Goal: Task Accomplishment & Management: Use online tool/utility

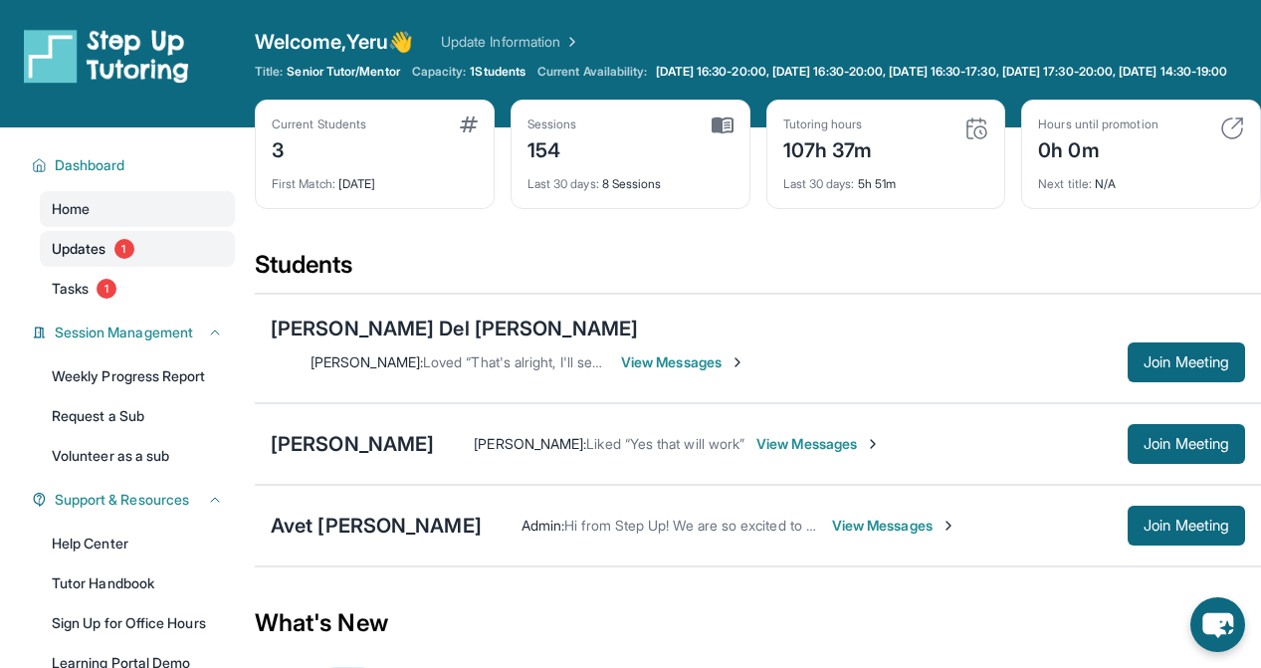
click at [116, 259] on span "1" at bounding box center [124, 249] width 20 height 20
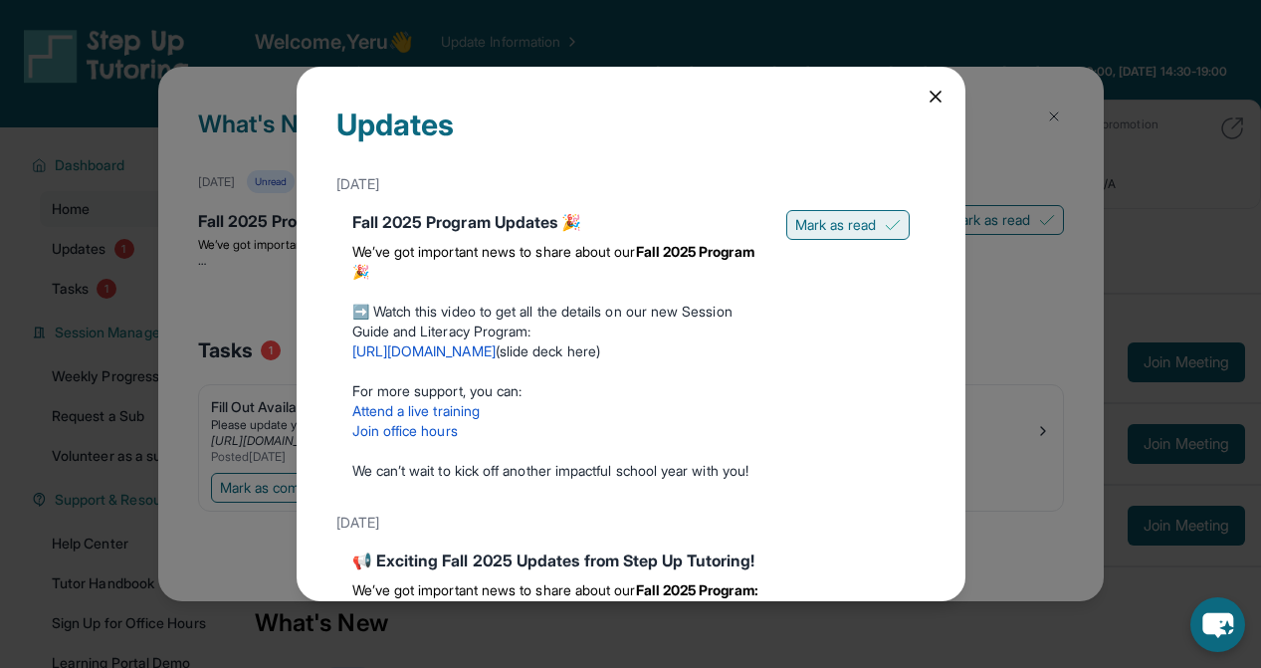
click at [896, 215] on button "Mark as read" at bounding box center [847, 225] width 123 height 30
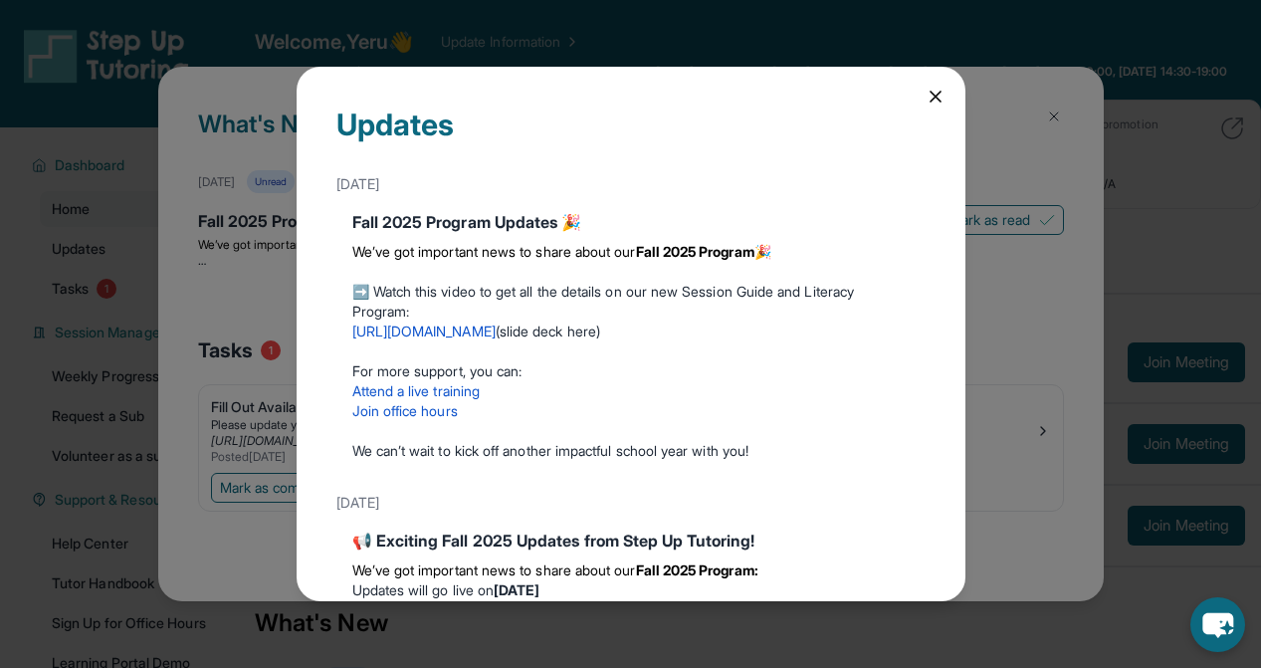
click at [930, 96] on icon at bounding box center [935, 97] width 20 height 20
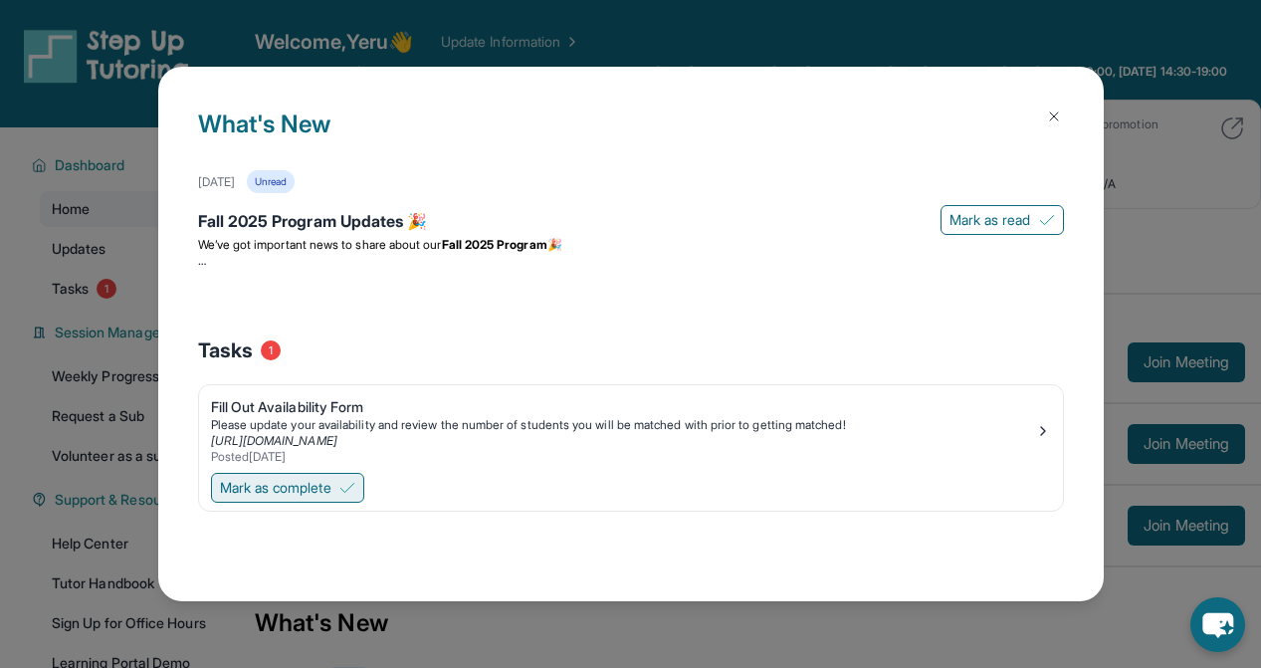
click at [347, 479] on button "Mark as complete" at bounding box center [287, 488] width 153 height 30
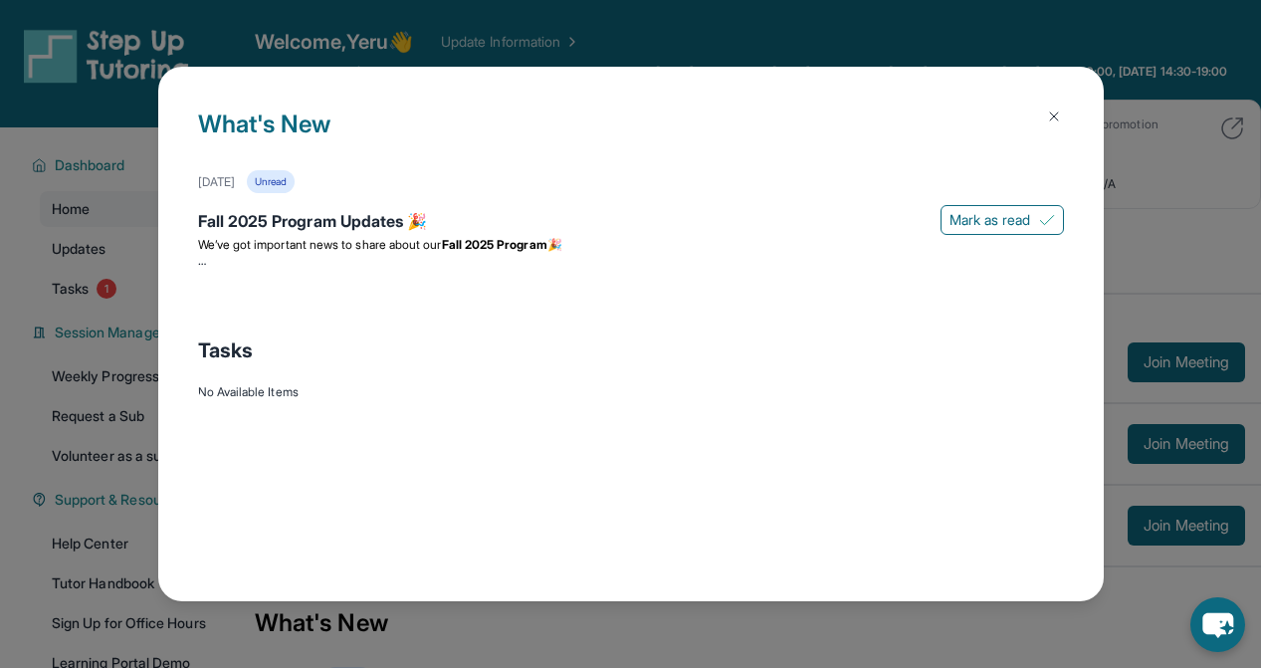
click at [118, 357] on div "What's New [DATE] Unread Fall 2025 Program Updates 🎉 Mark as read We’ve got imp…" at bounding box center [630, 334] width 1261 height 668
click at [1030, 215] on button "Mark as read" at bounding box center [1001, 220] width 123 height 30
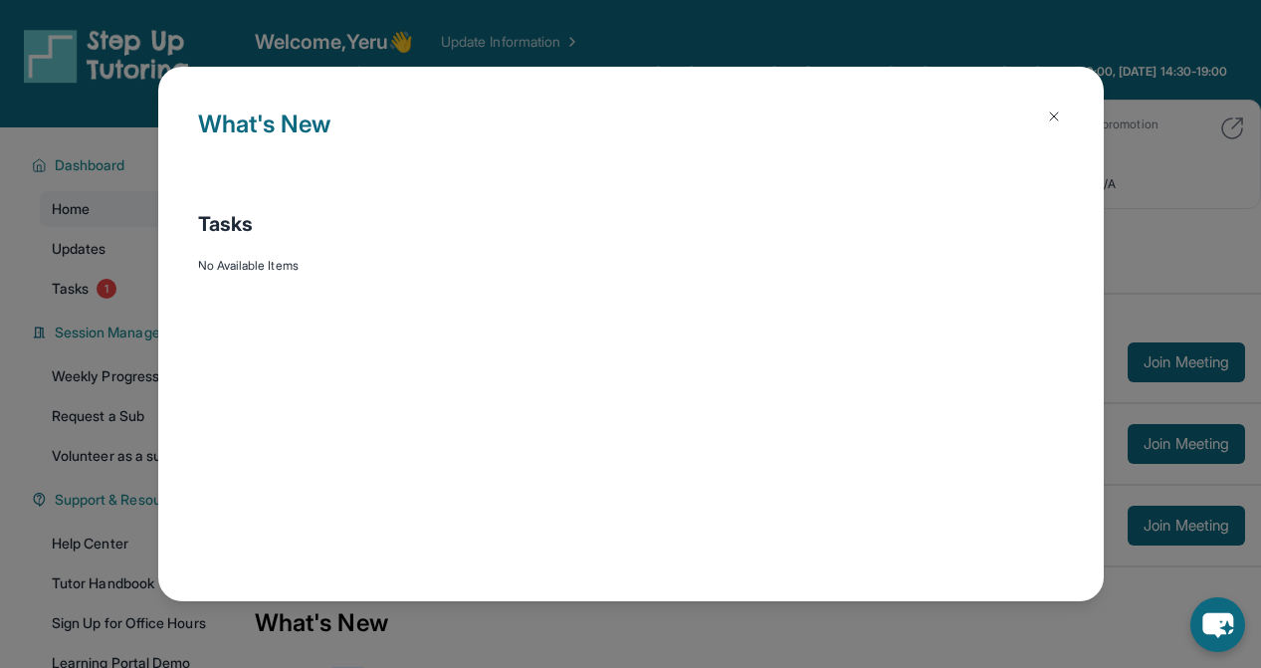
click at [1050, 118] on img at bounding box center [1054, 116] width 16 height 16
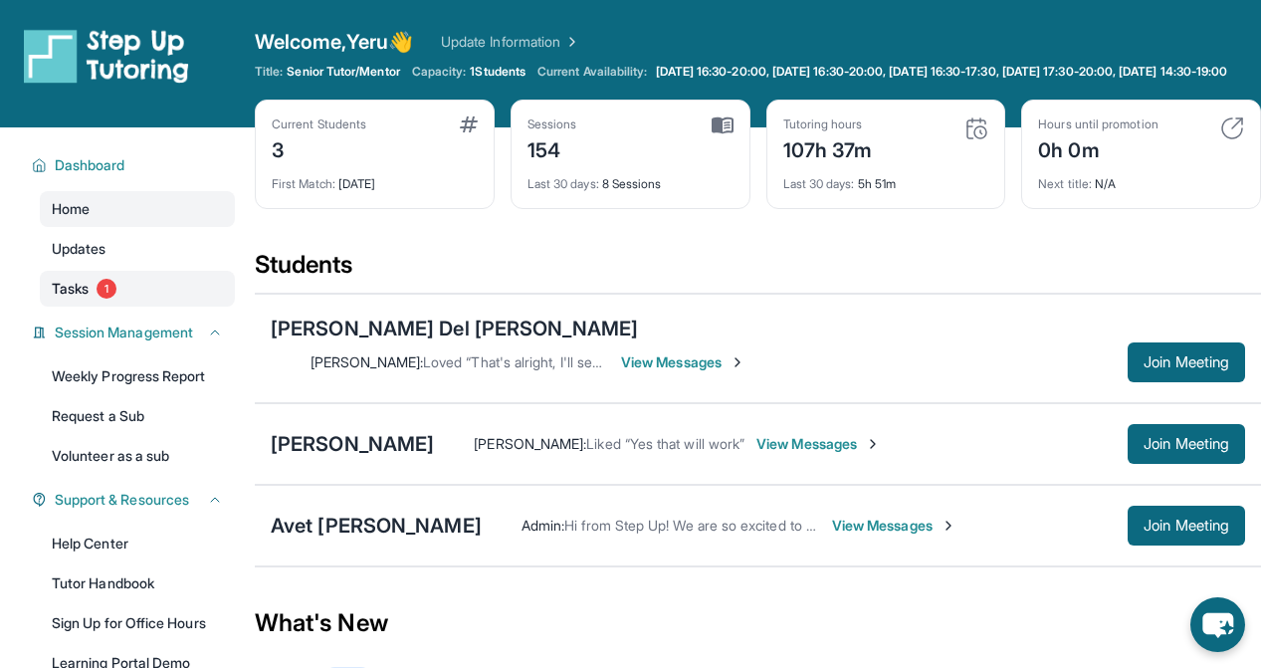
click at [107, 298] on span "1" at bounding box center [107, 289] width 20 height 20
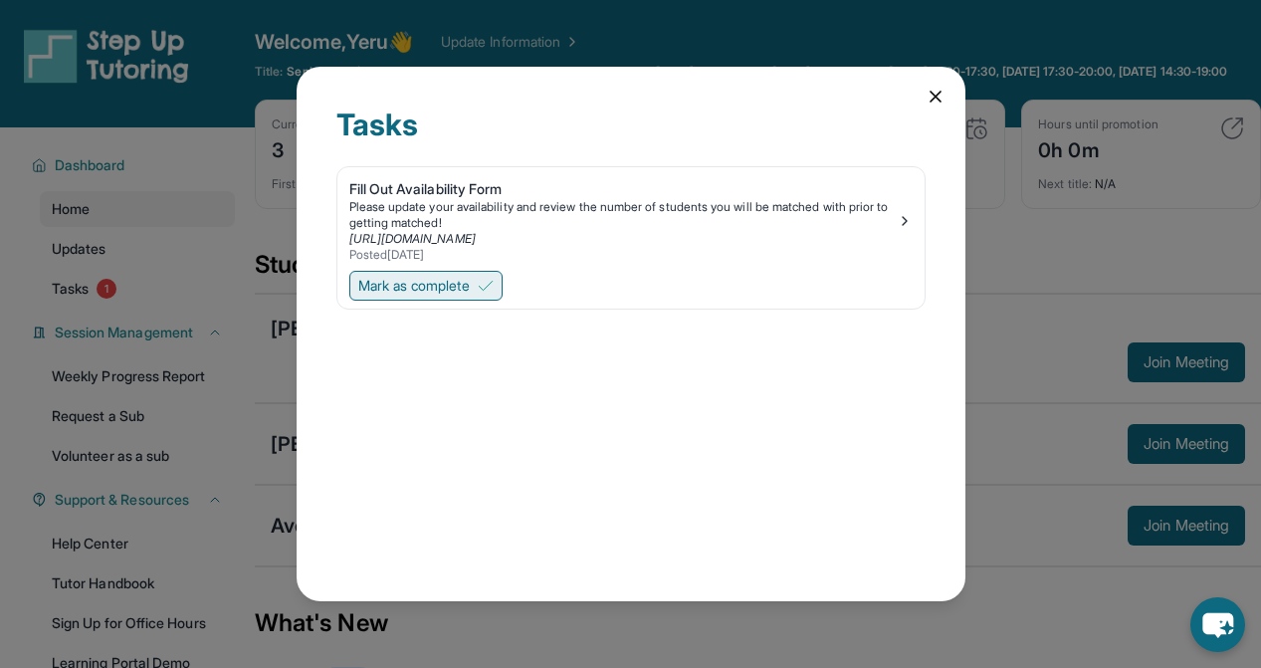
click at [464, 294] on span "Mark as complete" at bounding box center [413, 286] width 111 height 20
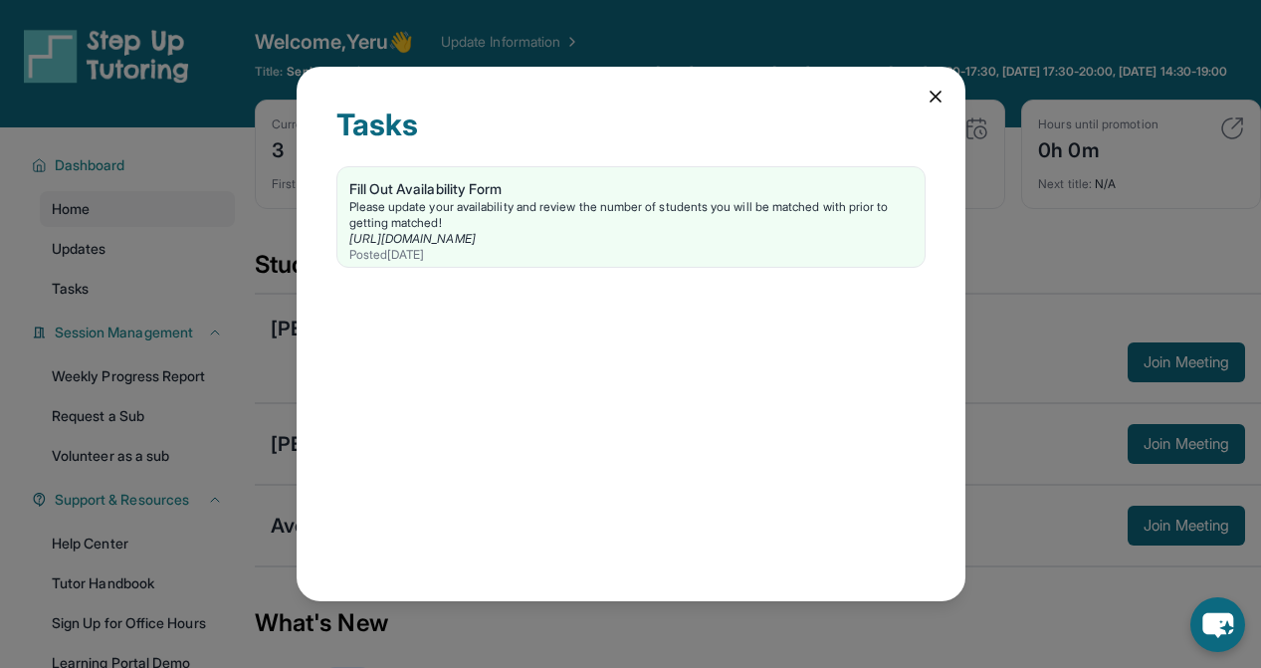
click at [935, 99] on icon at bounding box center [935, 97] width 20 height 20
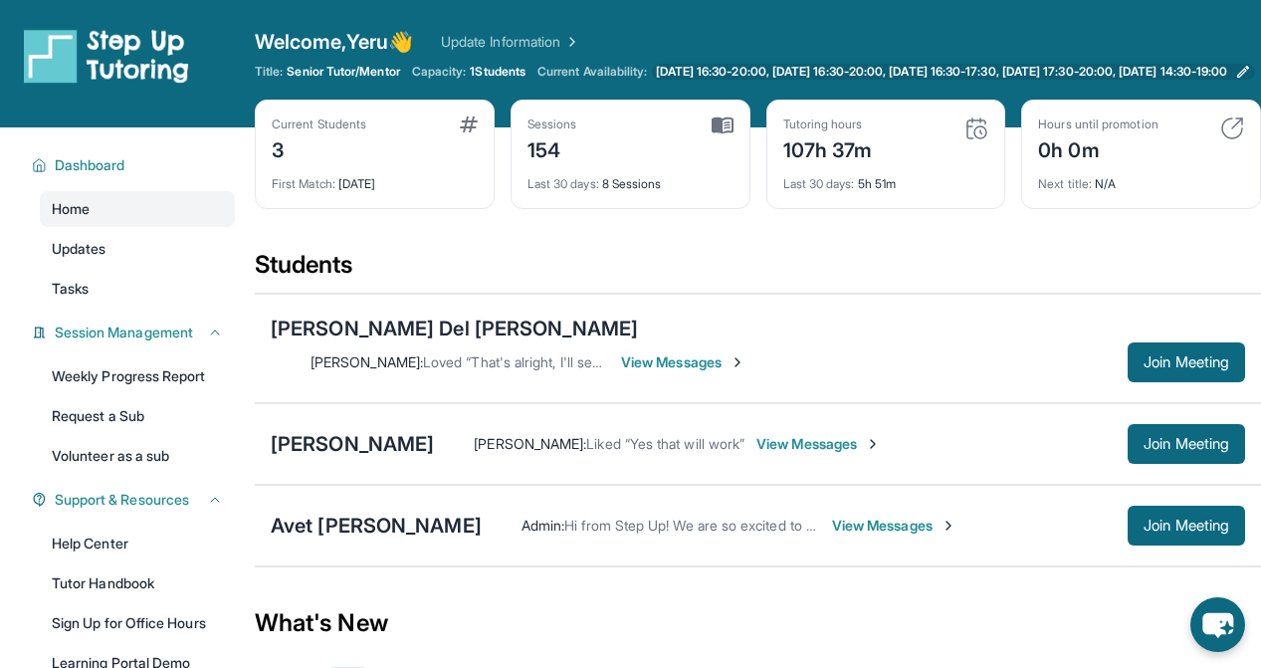
click at [684, 72] on span "[DATE] 16:30-20:00, [DATE] 16:30-20:00, [DATE] 16:30-17:30, [DATE] 17:30-20:00,…" at bounding box center [942, 72] width 572 height 16
click at [387, 434] on div "[PERSON_NAME]" at bounding box center [352, 444] width 163 height 28
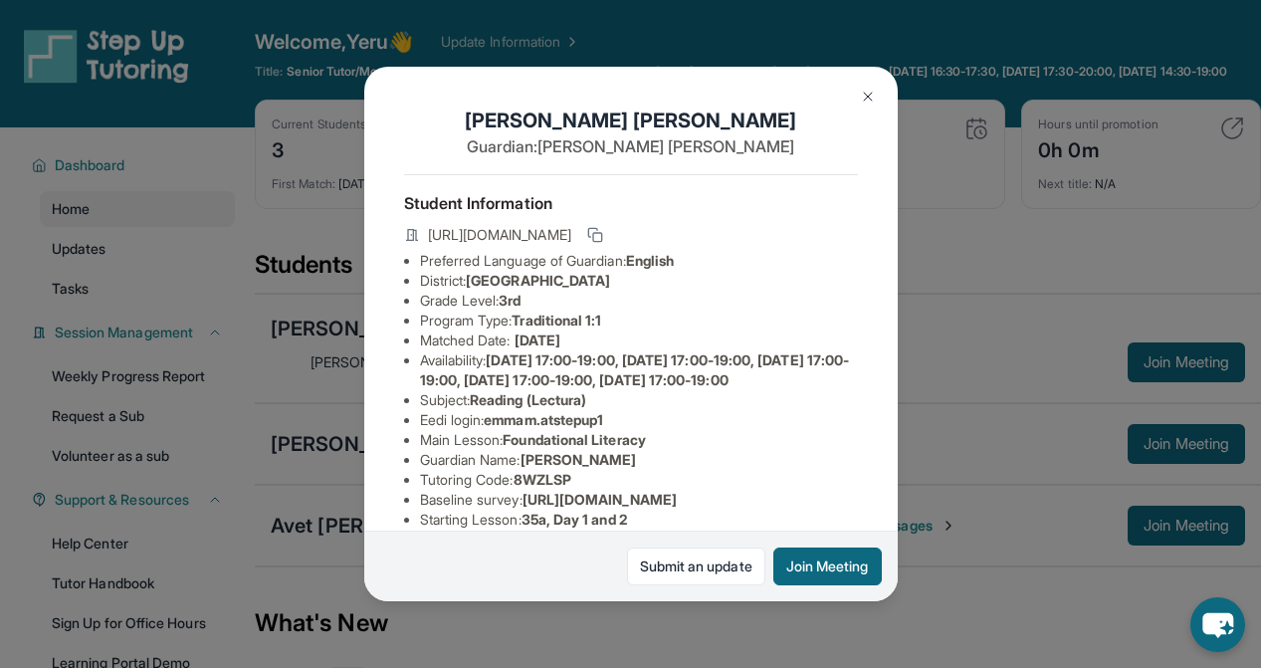
click at [310, 438] on div "[PERSON_NAME] Guardian: [PERSON_NAME] Student Information [URL][DOMAIN_NAME] Pr…" at bounding box center [630, 334] width 1261 height 668
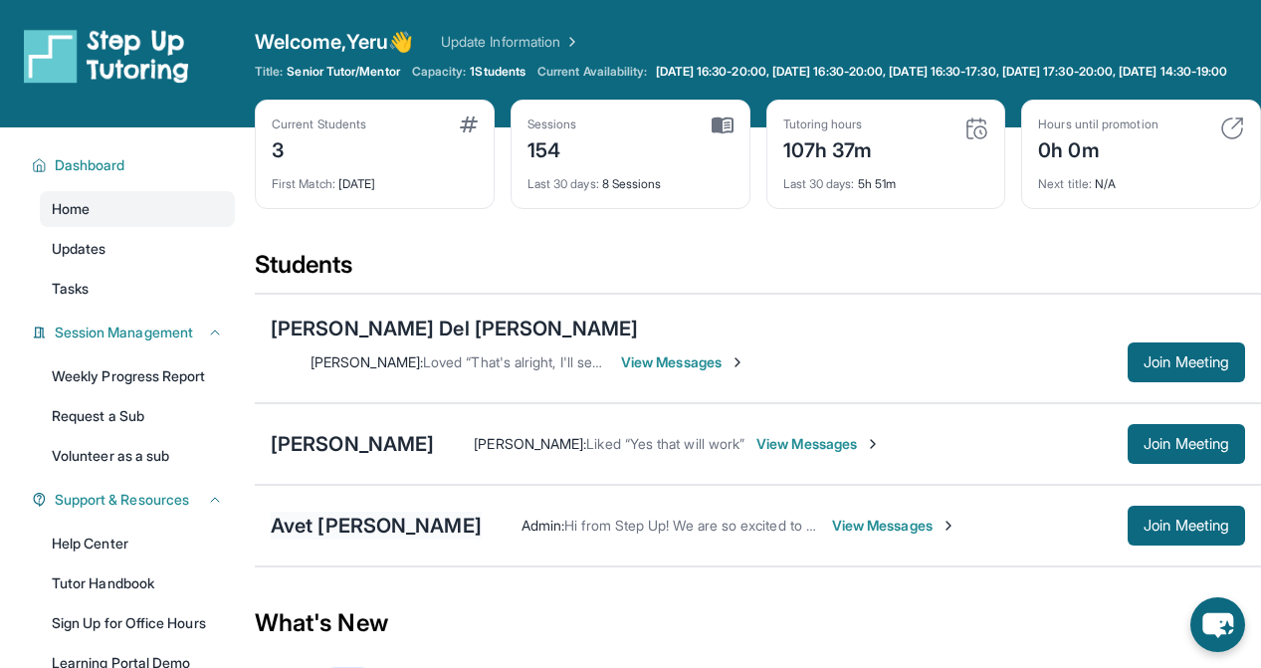
click at [352, 511] on div "Avet [PERSON_NAME]" at bounding box center [376, 525] width 211 height 28
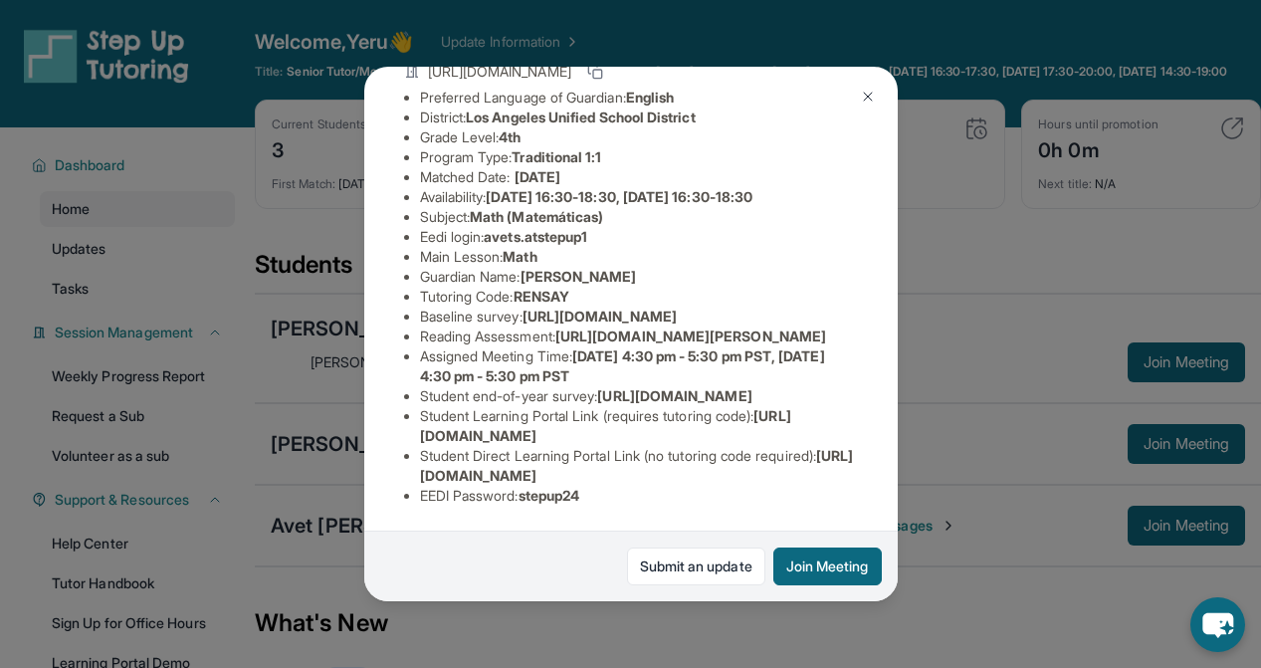
scroll to position [322, 0]
click at [302, 452] on div "Avet [PERSON_NAME] Guardian: [PERSON_NAME] Student Information [URL][DOMAIN_NAM…" at bounding box center [630, 334] width 1261 height 668
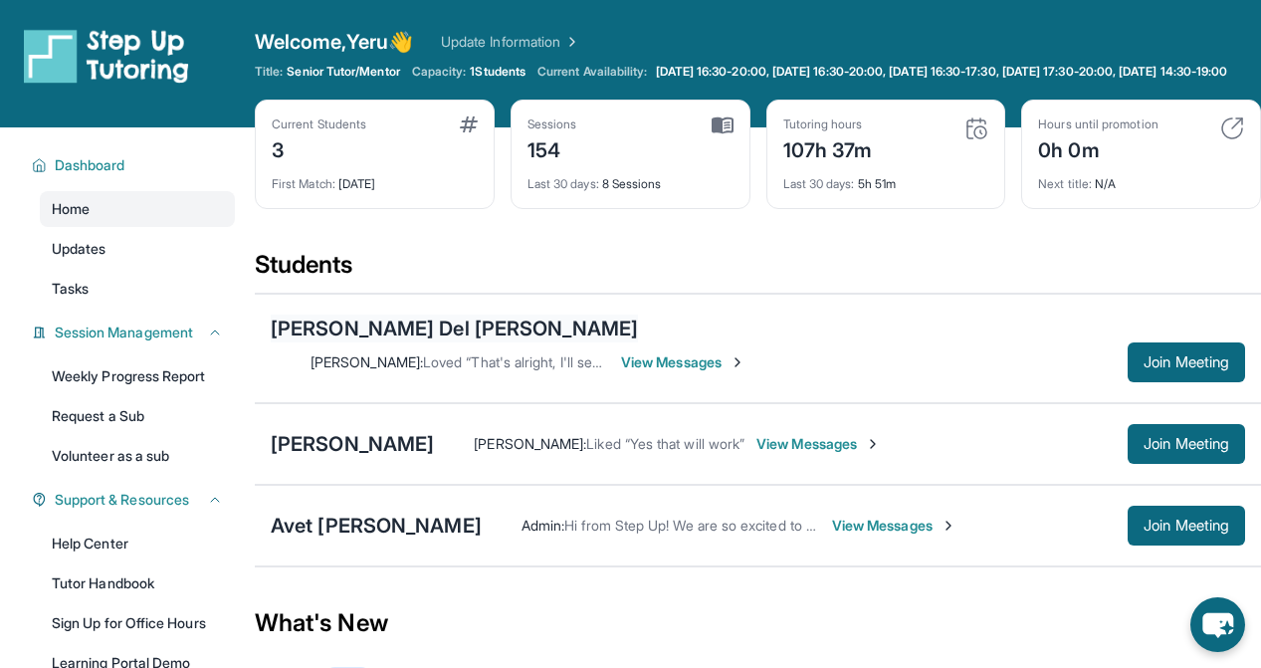
click at [334, 342] on div "[PERSON_NAME] Del [PERSON_NAME]" at bounding box center [454, 328] width 367 height 28
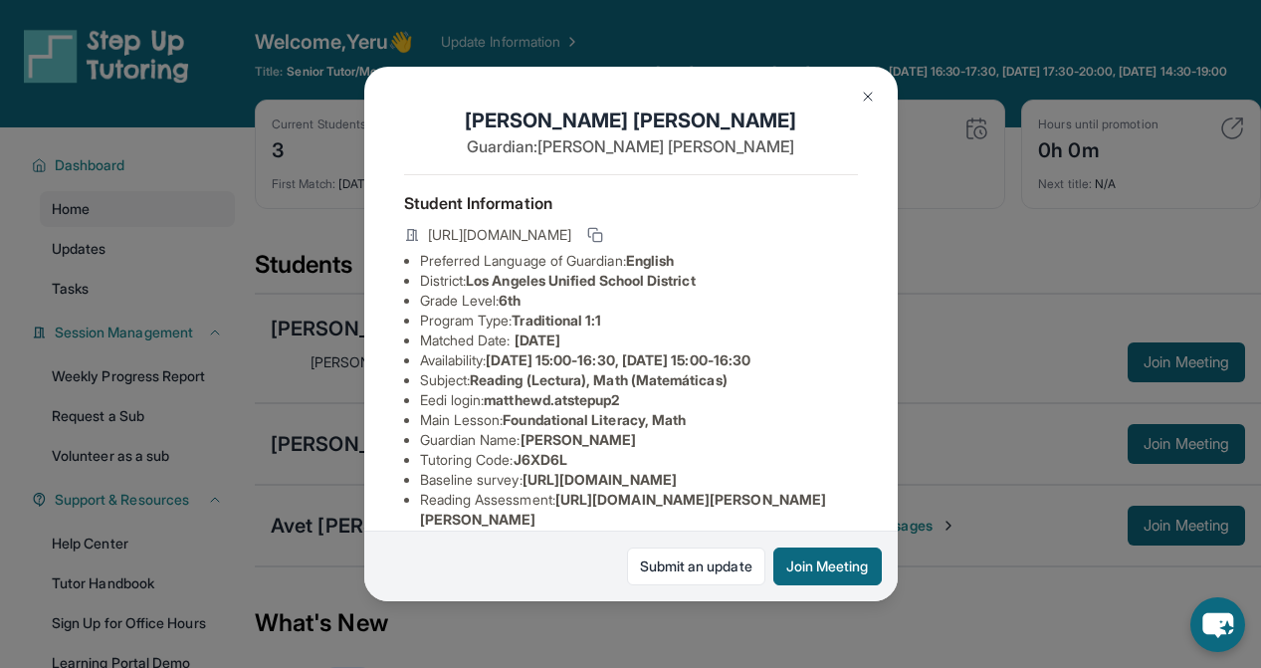
click at [307, 399] on div "[PERSON_NAME] Del [PERSON_NAME] Guardian: [PERSON_NAME] Student Information [UR…" at bounding box center [630, 334] width 1261 height 668
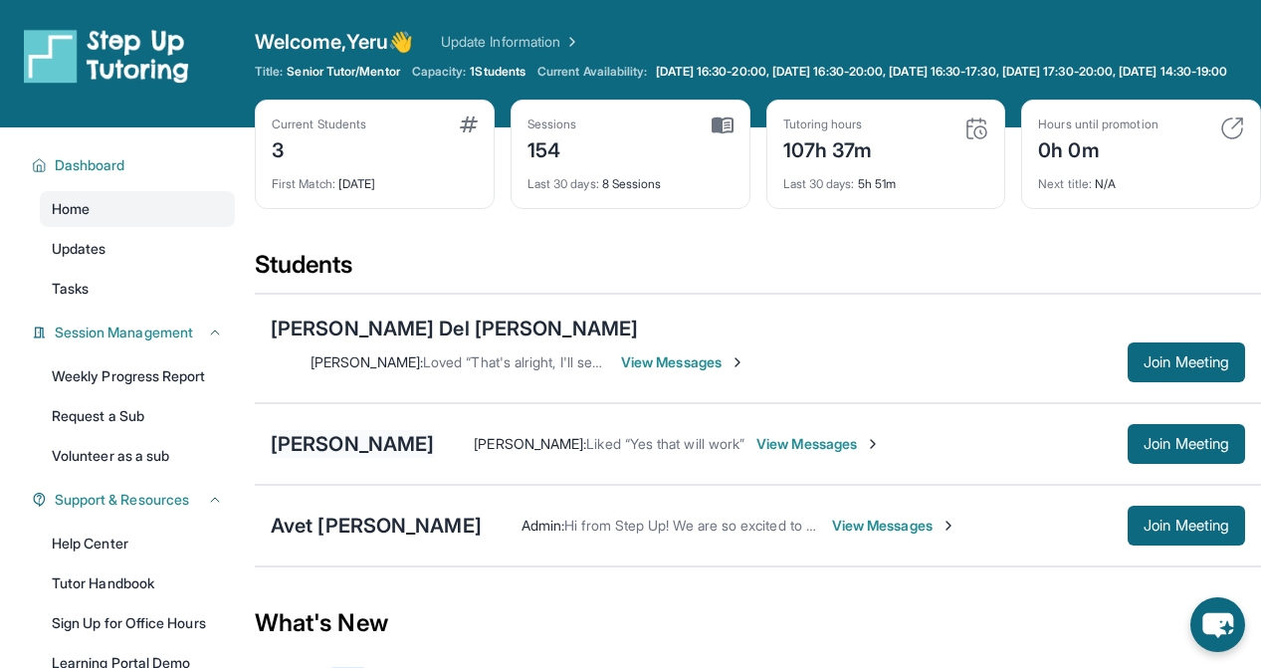
click at [331, 437] on div "[PERSON_NAME]" at bounding box center [352, 444] width 163 height 28
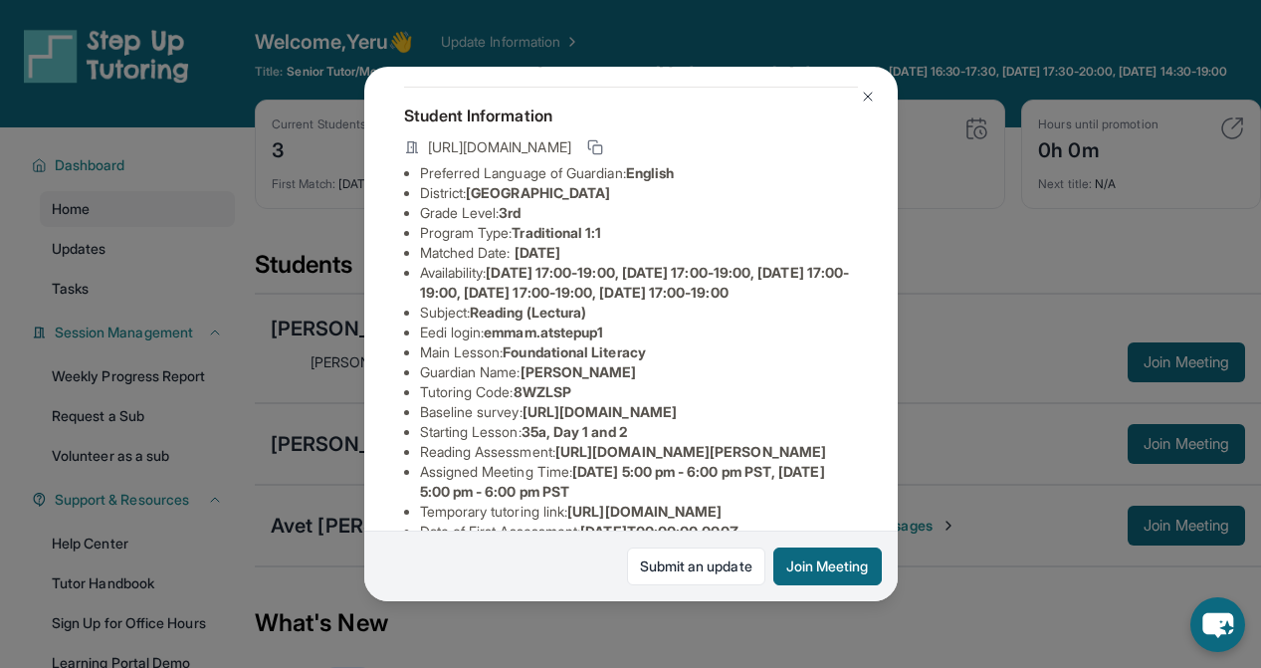
scroll to position [482, 0]
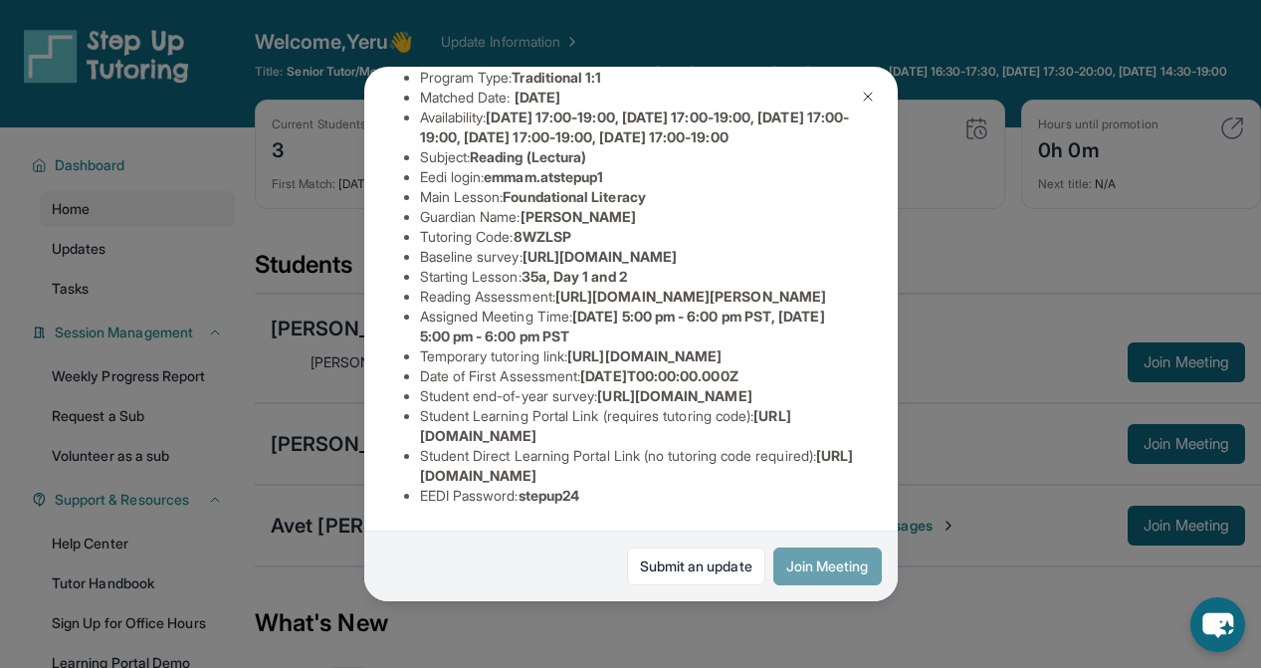
click at [798, 566] on button "Join Meeting" at bounding box center [827, 566] width 108 height 38
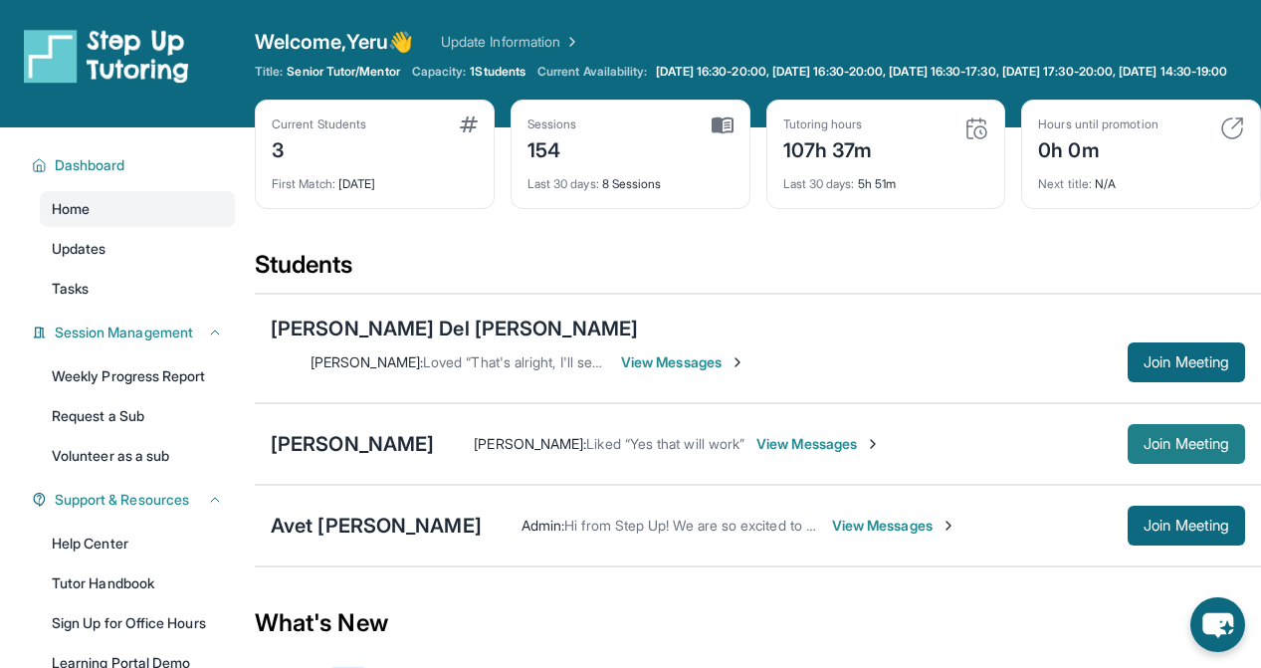
click at [1167, 424] on button "Join Meeting" at bounding box center [1185, 444] width 117 height 40
